Goal: Use online tool/utility: Use online tool/utility

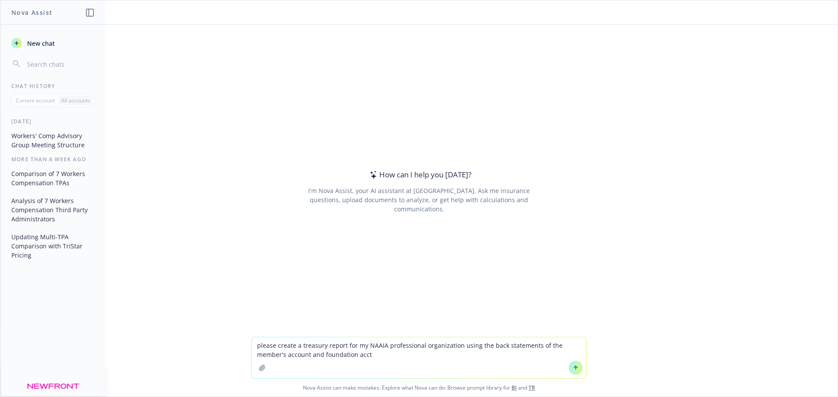
click at [307, 354] on textarea "please create a treasury report for my NAAIA professional organization using th…" at bounding box center [419, 358] width 334 height 41
click at [391, 354] on textarea "please create a treasury report for my NAAIA professional organization using th…" at bounding box center [419, 358] width 334 height 41
type textarea "please create a treasury report for my NAAIA professional organization using th…"
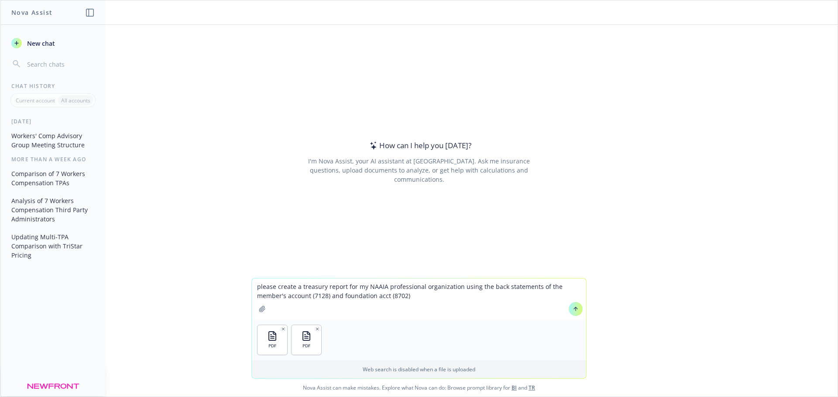
click at [574, 312] on icon at bounding box center [575, 309] width 6 height 6
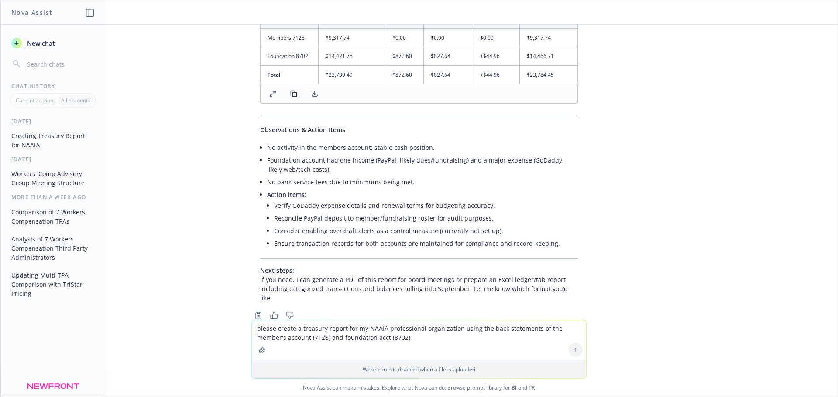
scroll to position [504, 0]
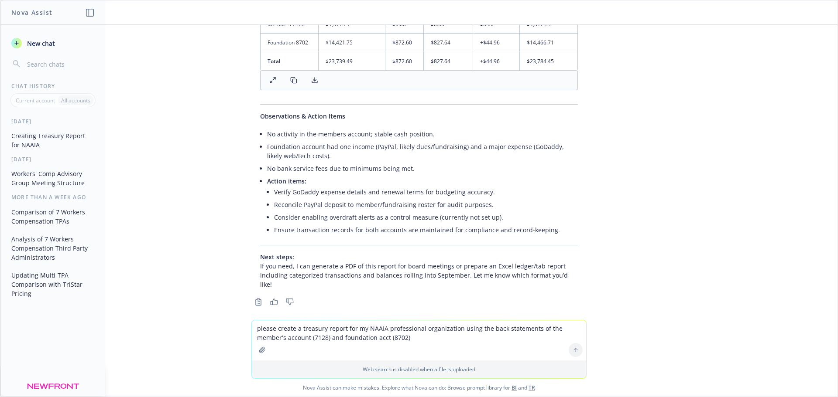
click at [277, 331] on textarea "please create a treasury report for my NAAIA professional organization using th…" at bounding box center [419, 341] width 334 height 40
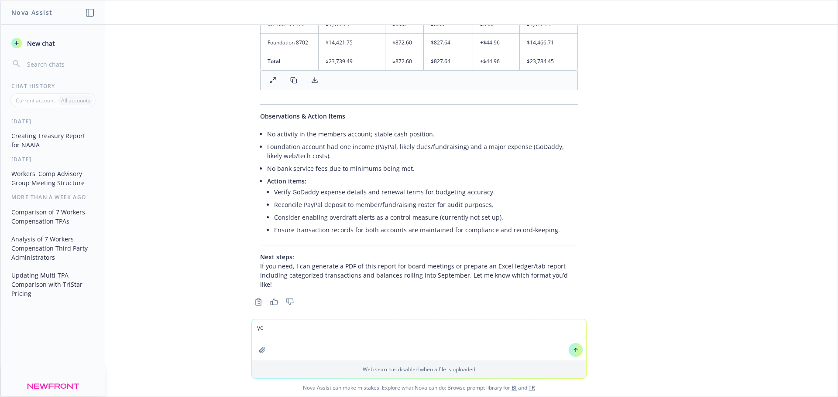
type textarea "yes"
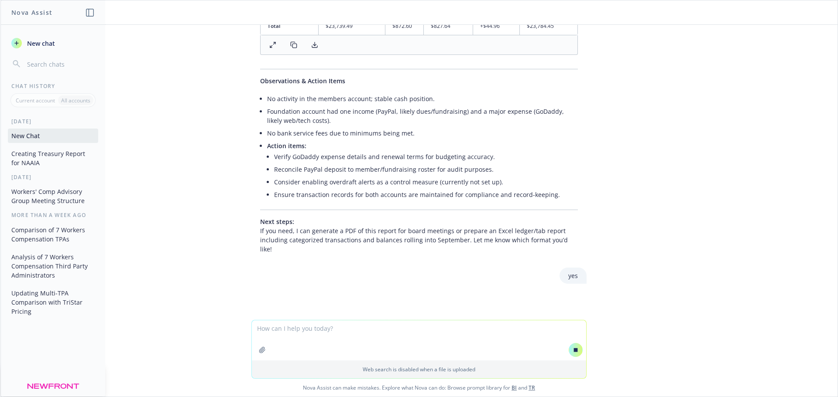
scroll to position [545, 0]
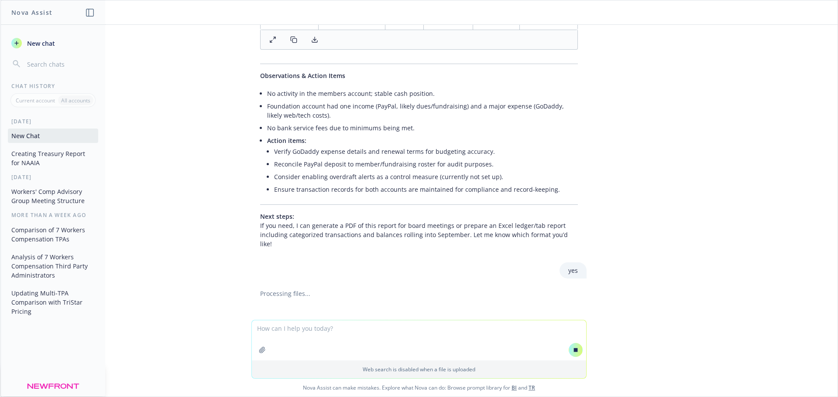
click at [260, 335] on textarea at bounding box center [419, 341] width 334 height 40
type textarea "both formats"
click at [576, 352] on button at bounding box center [576, 350] width 14 height 14
click at [582, 349] on div at bounding box center [575, 350] width 21 height 21
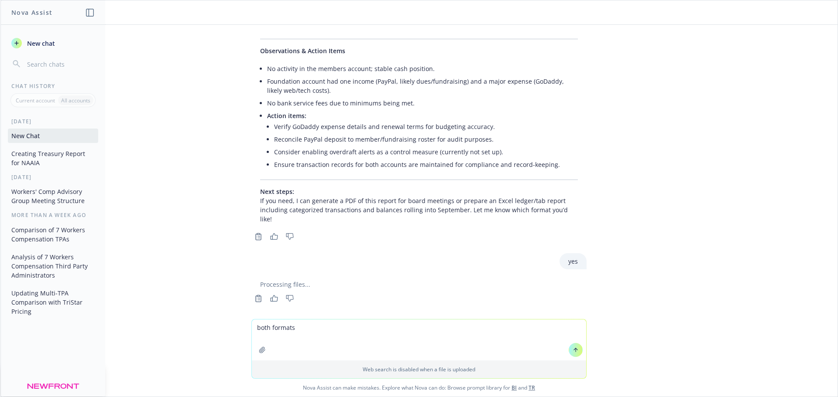
scroll to position [581, 0]
